Goal: Transaction & Acquisition: Purchase product/service

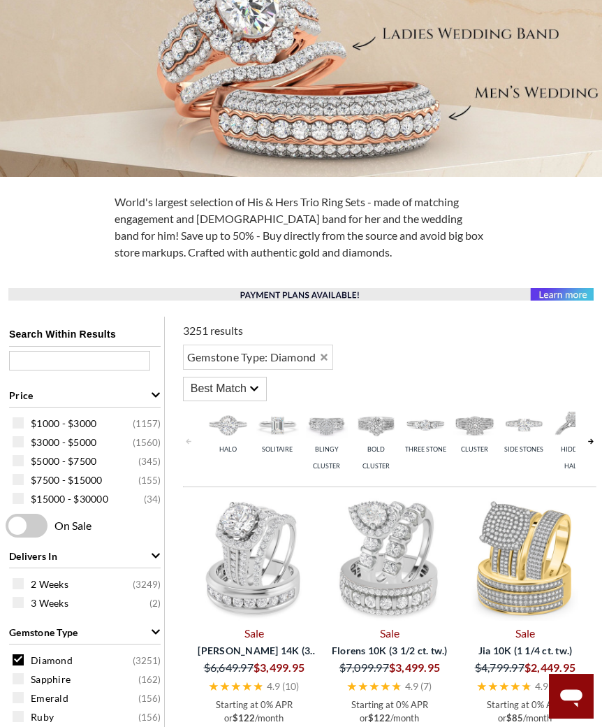
scroll to position [271, 0]
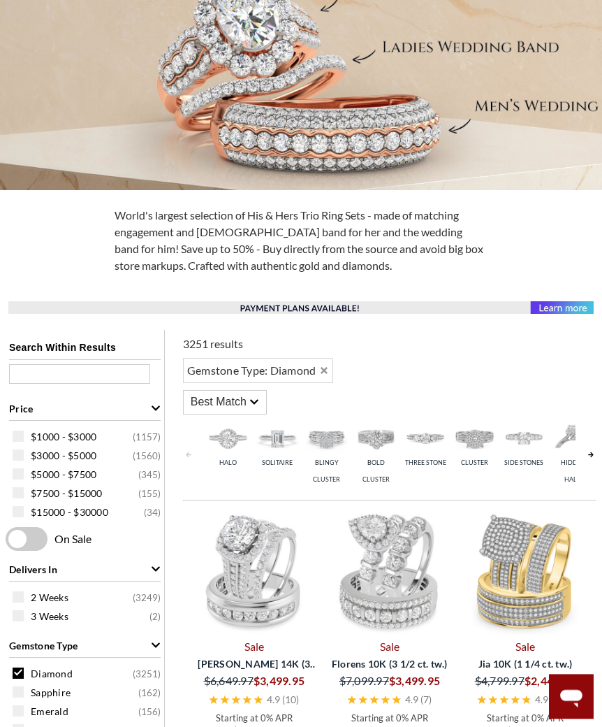
click at [83, 550] on div "On Sale" at bounding box center [85, 539] width 159 height 24
click at [36, 550] on span at bounding box center [27, 539] width 42 height 24
click at [8, 539] on input "checkbox" at bounding box center [8, 539] width 0 height 0
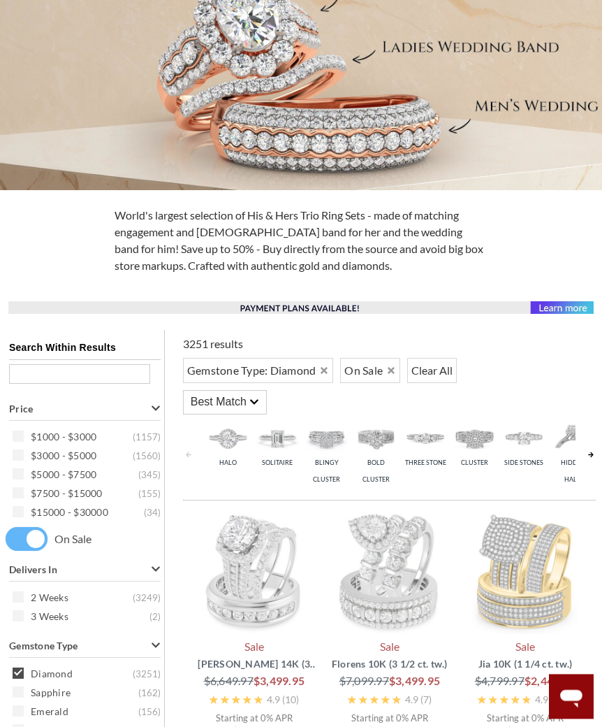
scroll to position [271, 0]
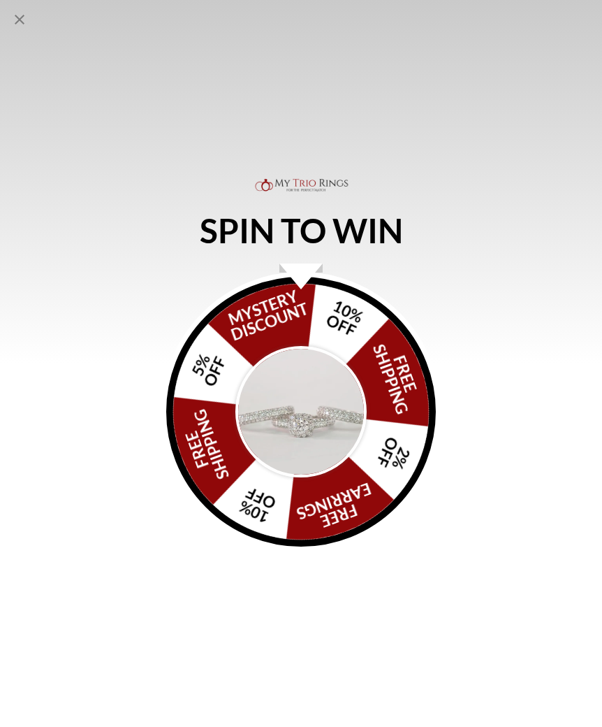
click at [326, 477] on img "Alia popup" at bounding box center [300, 411] width 131 height 131
click at [323, 428] on img "Alia popup" at bounding box center [300, 411] width 131 height 131
click at [310, 541] on div "FREE SHIPPING 5% OFF Mystery Discount 10% OFF FREE SHIPPING 2% OFF FREE EARRING…" at bounding box center [301, 412] width 270 height 270
click at [318, 433] on img "Alia popup" at bounding box center [300, 411] width 131 height 131
click at [301, 454] on img "Alia popup" at bounding box center [300, 411] width 131 height 131
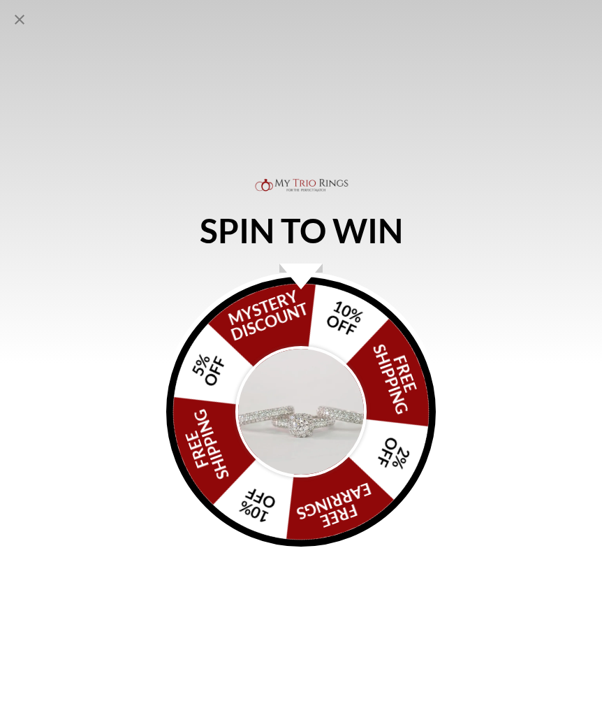
click at [301, 454] on img "Alia popup" at bounding box center [300, 411] width 131 height 131
click at [314, 444] on img "Alia popup" at bounding box center [300, 411] width 131 height 131
click at [321, 442] on img "Alia popup" at bounding box center [300, 411] width 131 height 131
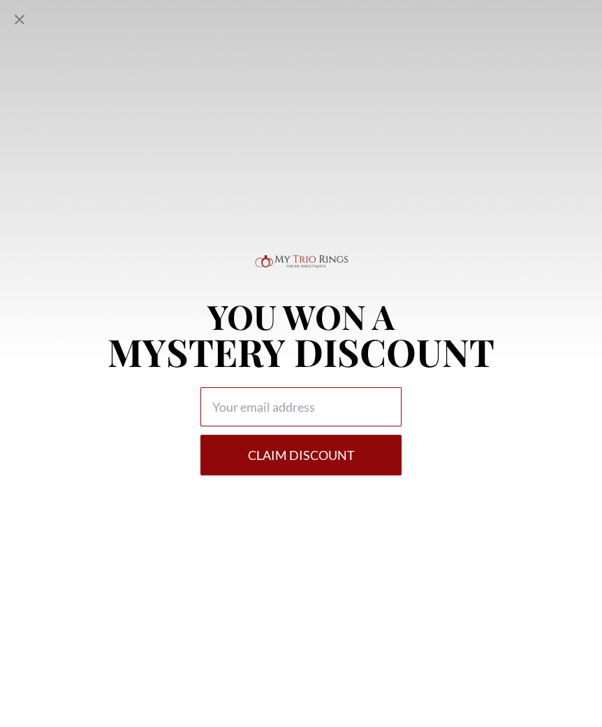
click at [351, 426] on input "Alia popup" at bounding box center [300, 406] width 201 height 39
click at [329, 423] on input "Alia popup" at bounding box center [300, 406] width 201 height 39
type input "[EMAIL_ADDRESS][DOMAIN_NAME]"
click at [346, 475] on button "Claim DISCOUNT" at bounding box center [300, 455] width 201 height 41
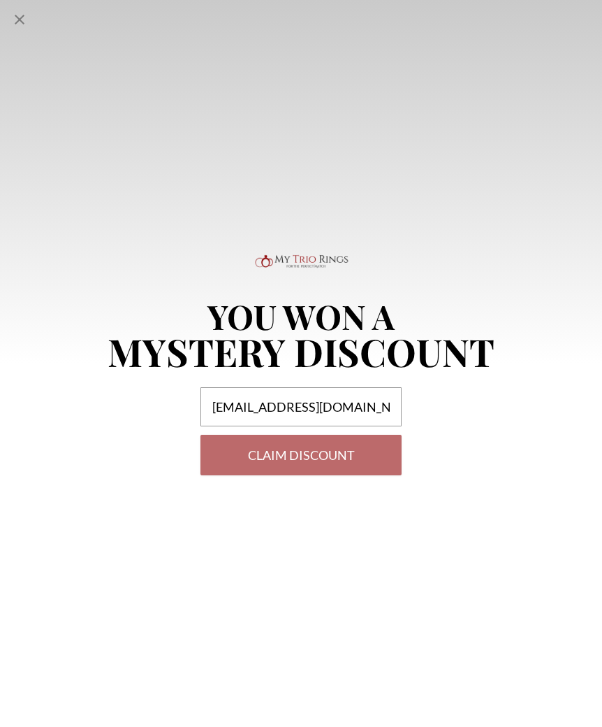
select select "US"
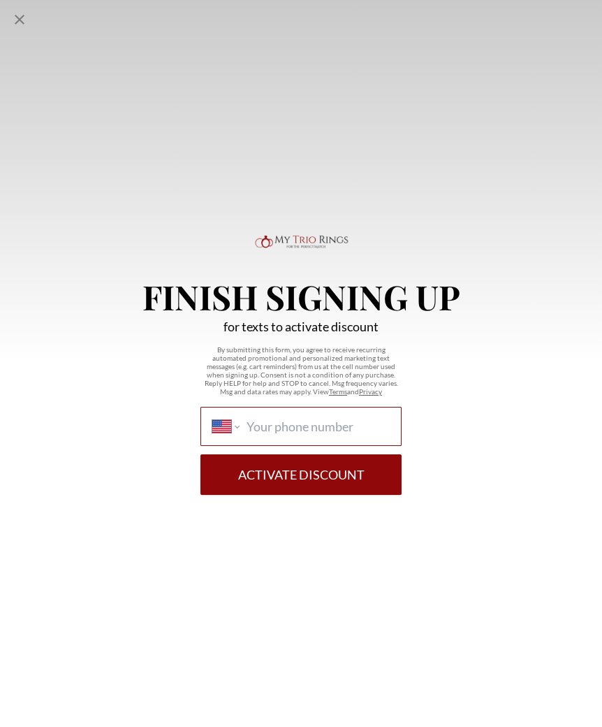
click at [330, 434] on input "International [GEOGRAPHIC_DATA] [GEOGRAPHIC_DATA] [GEOGRAPHIC_DATA] [GEOGRAPHIC…" at bounding box center [318, 425] width 143 height 15
type input "[PHONE_NUMBER]"
click at [335, 495] on button "Activate Discount" at bounding box center [300, 474] width 201 height 41
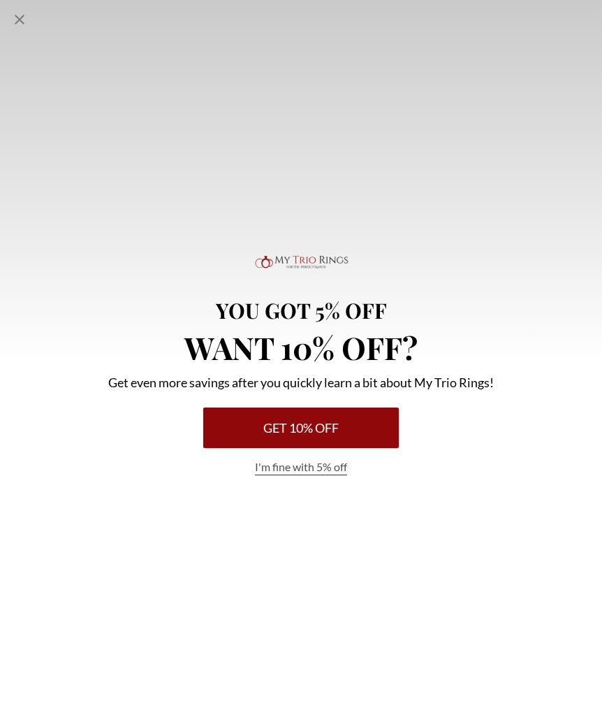
click at [356, 442] on button "Get 10% Off" at bounding box center [301, 427] width 196 height 41
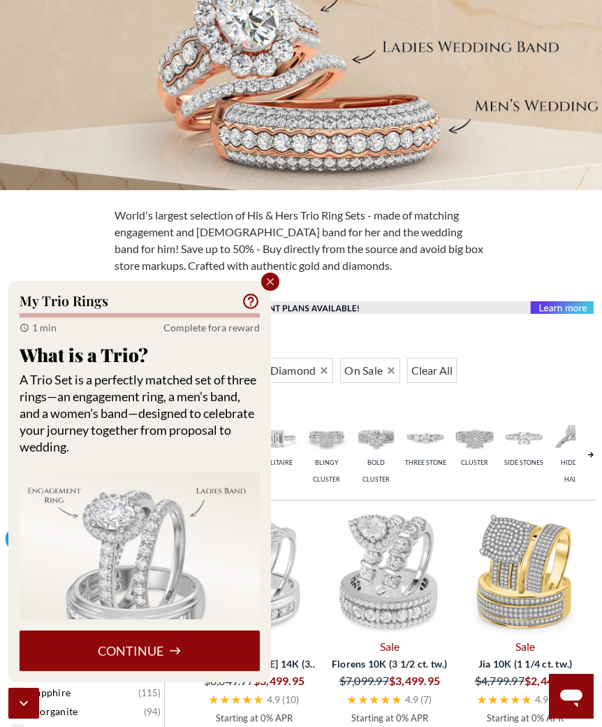
click at [272, 288] on icon "Close popup" at bounding box center [270, 281] width 13 height 13
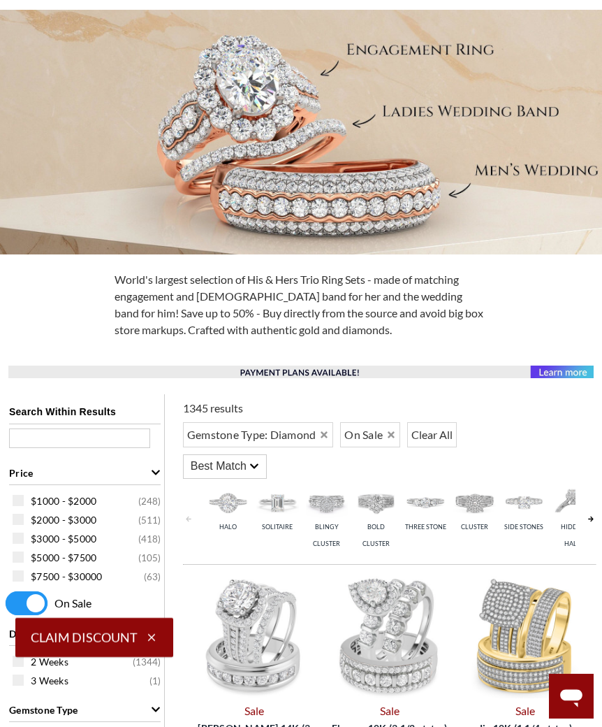
click at [254, 466] on icon at bounding box center [254, 466] width 8 height 5
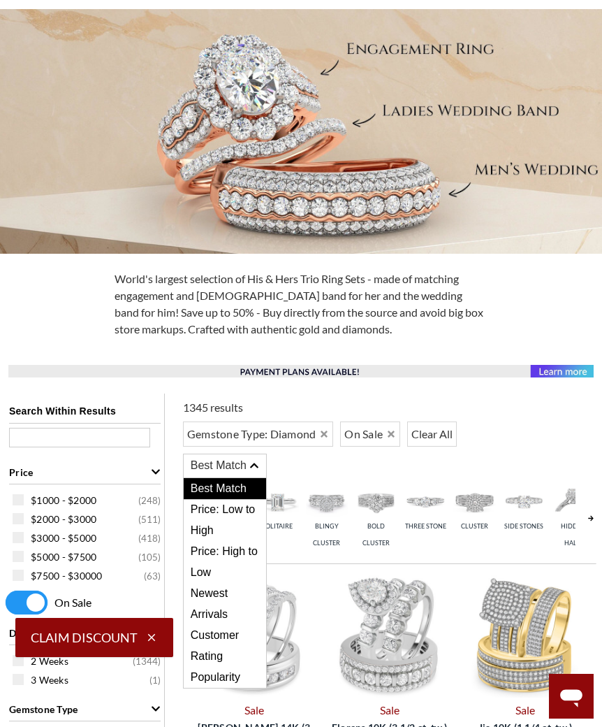
click at [246, 513] on span "Price: Low to High" at bounding box center [225, 520] width 82 height 42
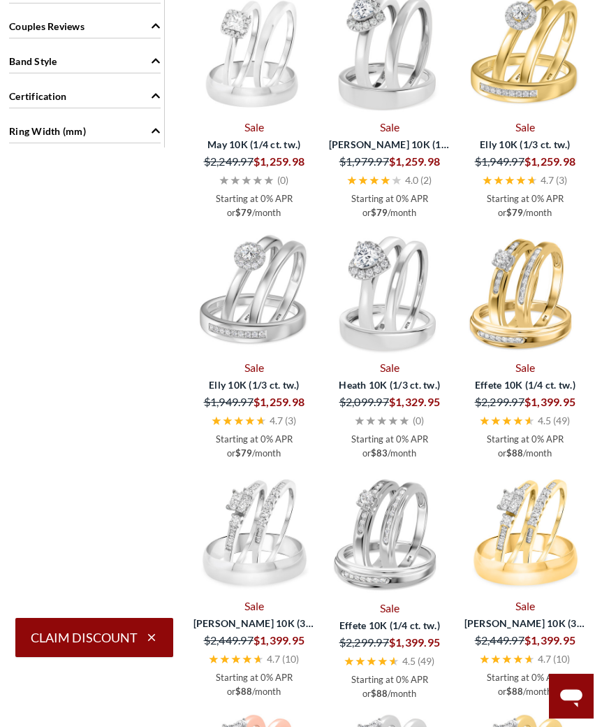
scroll to position [1624, 0]
